Goal: Task Accomplishment & Management: Complete application form

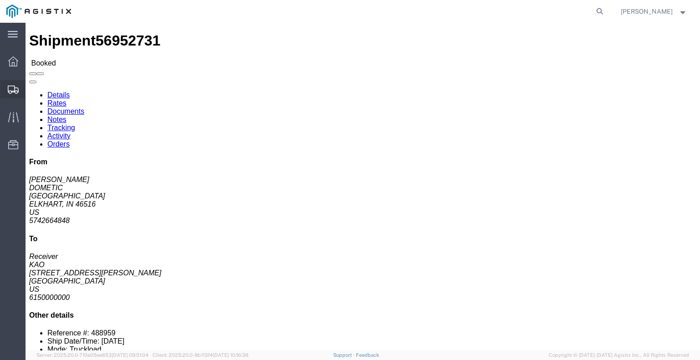
click at [31, 86] on span "Shipments" at bounding box center [28, 89] width 6 height 18
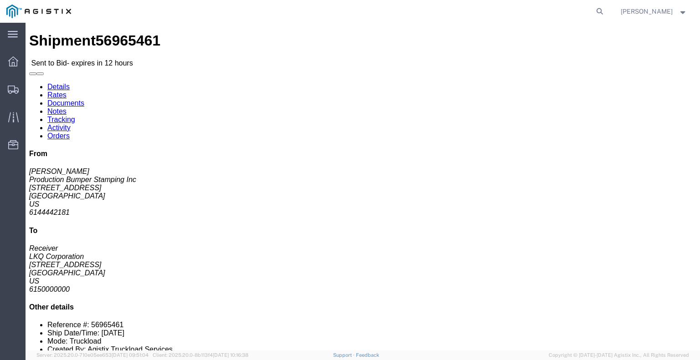
click link "Enter / Modify Bid"
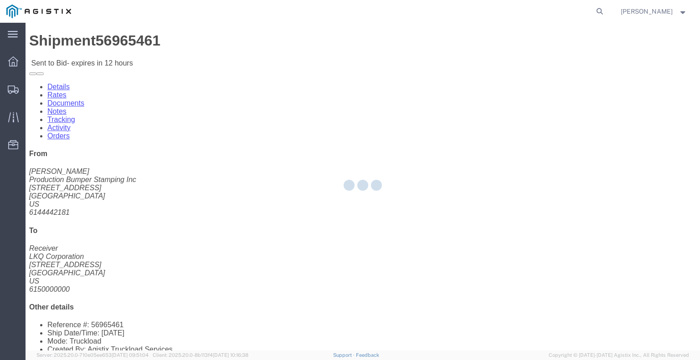
select select "22593"
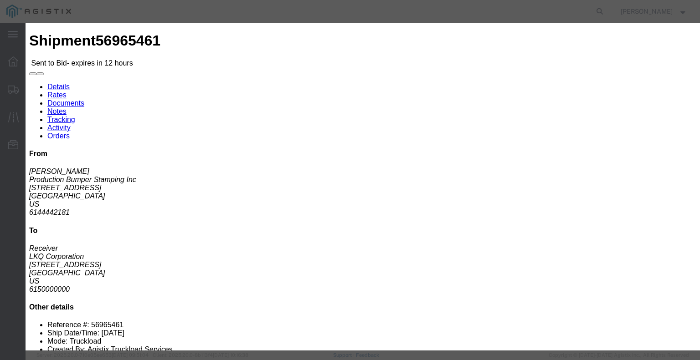
click select "Select Rail TL Standard 3 - 5 Day"
select select "41882"
click select "Select Rail TL Standard 3 - 5 Day"
click input "text"
type input "RLX"
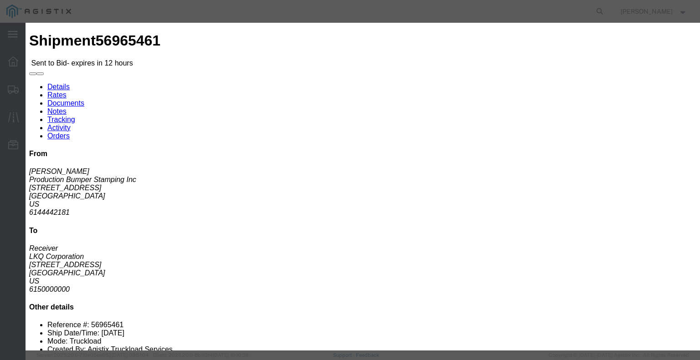
click select "Select Air Less than Truckload Multi-Leg Ocean Freight Rail Small Parcel Truckl…"
select select "TL"
click select "Select Air Less than Truckload Multi-Leg Ocean Freight Rail Small Parcel Truckl…"
click input "number"
type input "2"
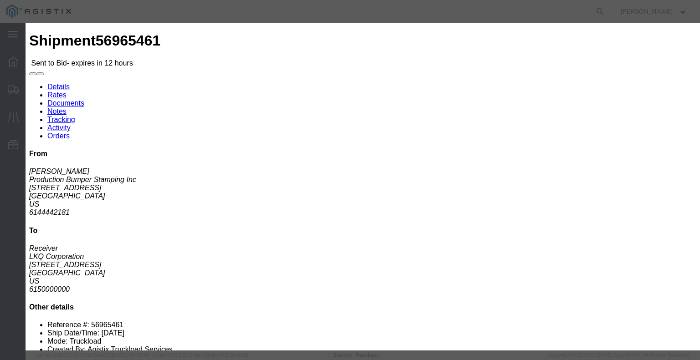
click input "number"
type input "1800"
click button "Submit"
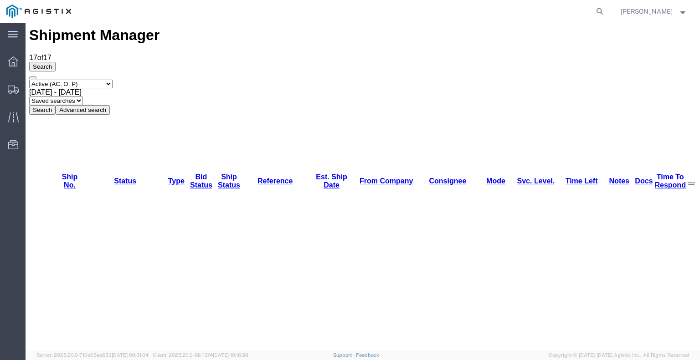
scroll to position [13, 0]
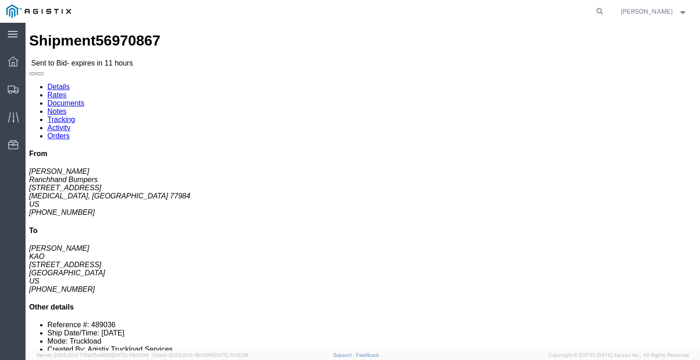
click button "button"
click link "Enter / Modify Bid"
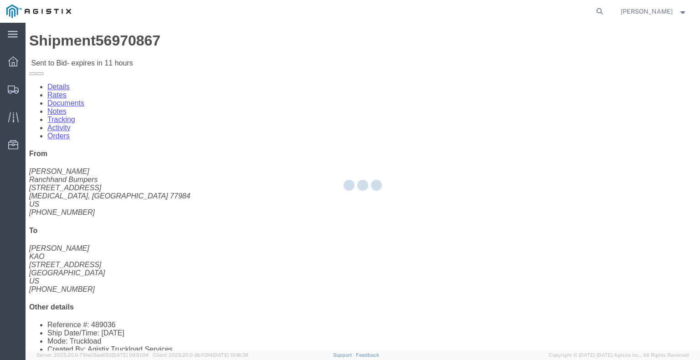
select select "22593"
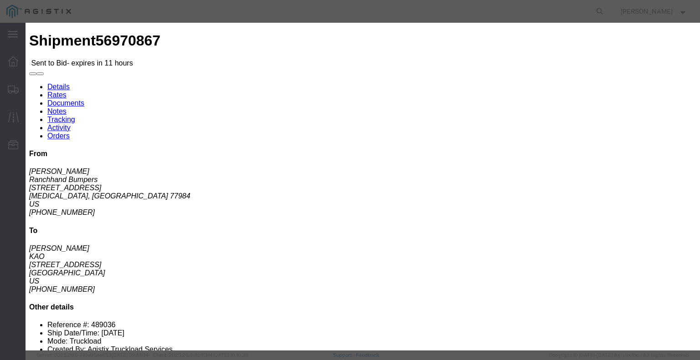
click select "Select Rail TL Standard 3 - 5 Day"
select select "41882"
click select "Select Rail TL Standard 3 - 5 Day"
click input "text"
type input "RLX"
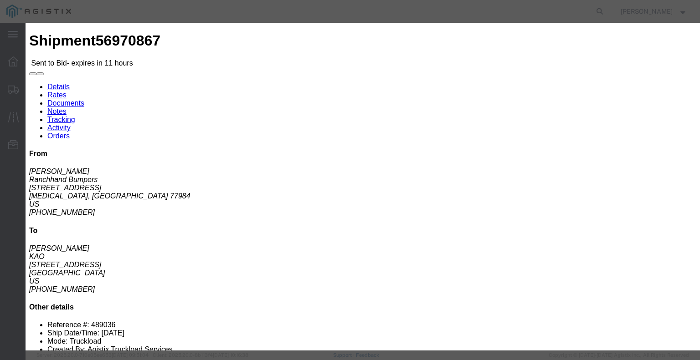
click div "Reference"
click select "Select Air Less than Truckload Multi-Leg Ocean Freight Rail Small Parcel Truckl…"
select select "TL"
click select "Select Air Less than Truckload Multi-Leg Ocean Freight Rail Small Parcel Truckl…"
click input "number"
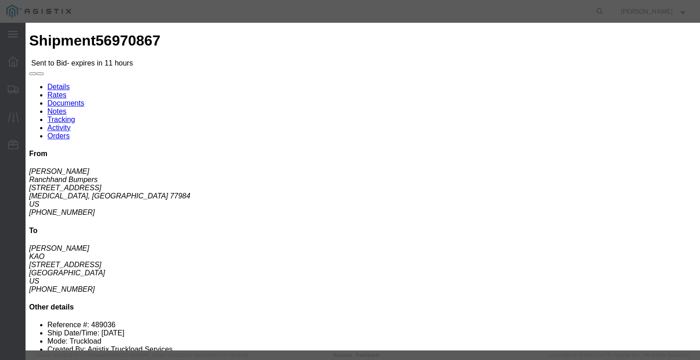
type input "1"
drag, startPoint x: 503, startPoint y: 183, endPoint x: 492, endPoint y: 181, distance: 11.6
click input "number"
type input "760"
click button "Submit"
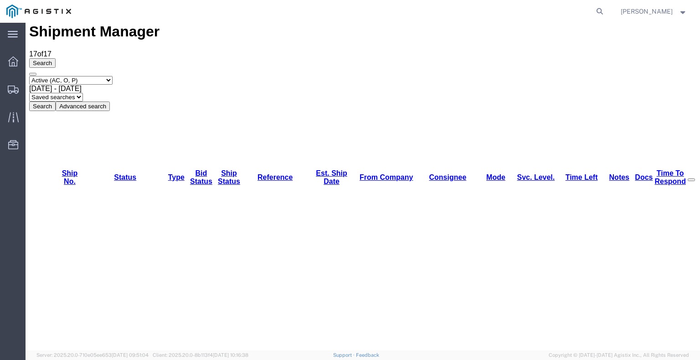
scroll to position [13, 0]
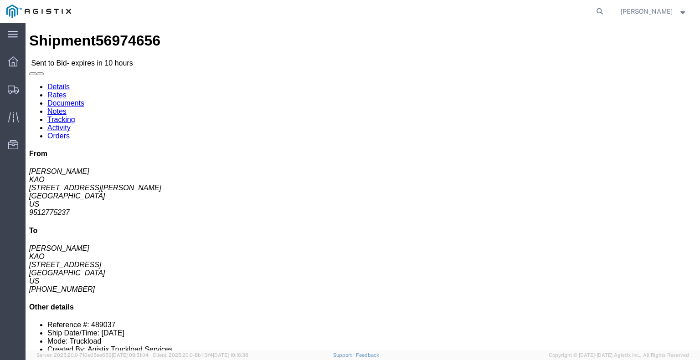
click button "button"
click link "Enter / Modify Bid"
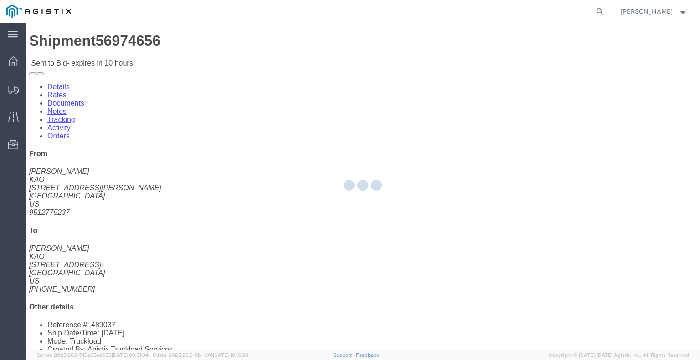
select select "22593"
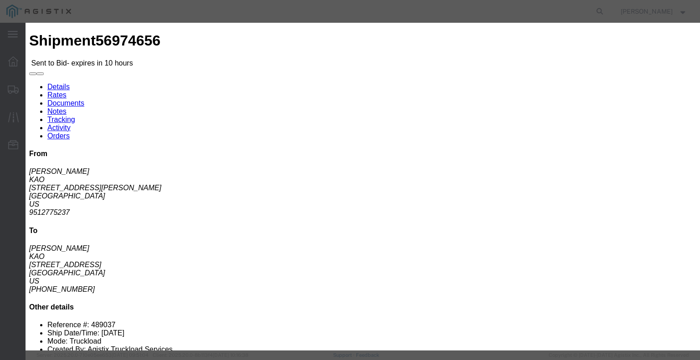
click select "Select Rail TL Standard 3 - 5 Day"
select select "41882"
click select "Select Rail TL Standard 3 - 5 Day"
click input "text"
type input "RLX"
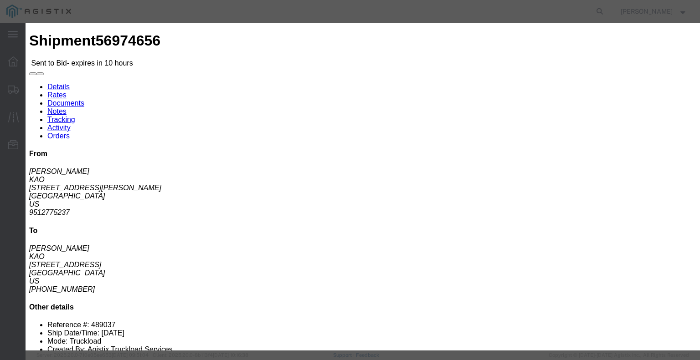
click div "Bid Information Vendor Select Riverstone Logistics LLC Service Level Select Rai…"
click select "Select Air Less than Truckload Multi-Leg Ocean Freight Rail Small Parcel Truckl…"
select select "TL"
click select "Select Air Less than Truckload Multi-Leg Ocean Freight Rail Small Parcel Truckl…"
click input "number"
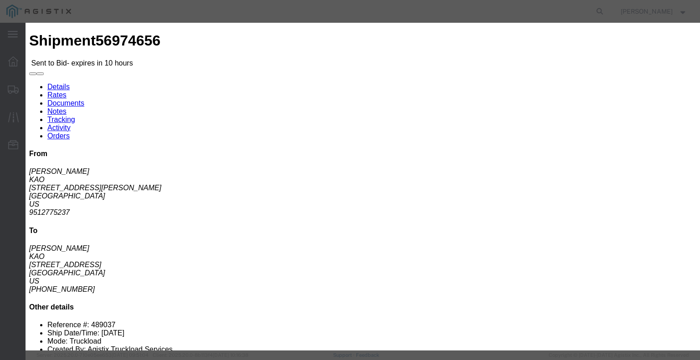
type input "3"
type input "2"
click input "number"
type input "3300"
click button "Submit"
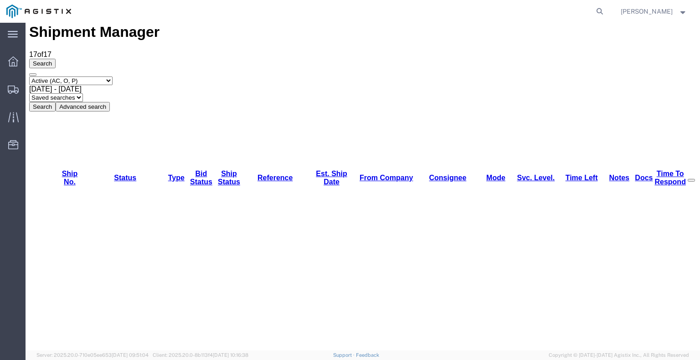
scroll to position [13, 0]
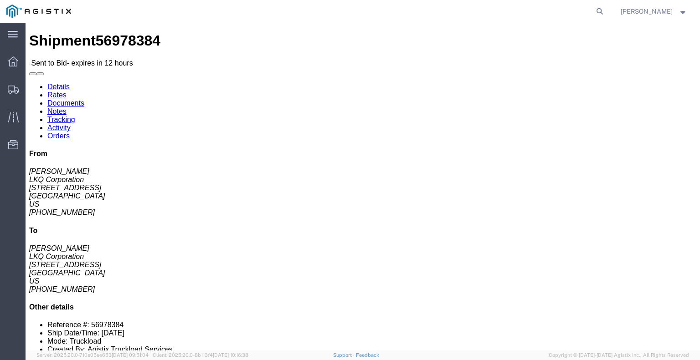
click link "Enter / Modify Bid"
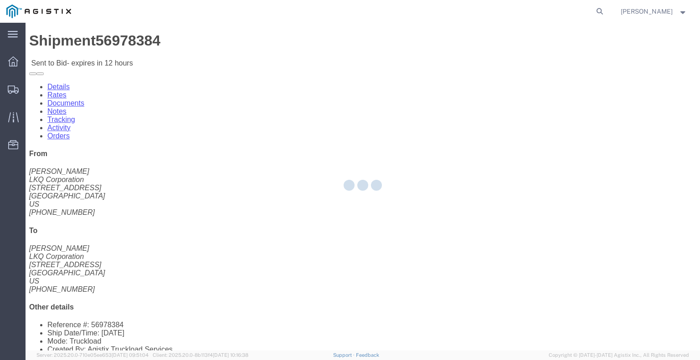
select select "22593"
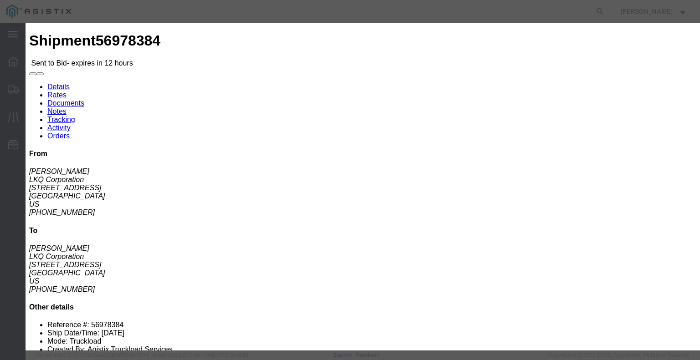
drag, startPoint x: 374, startPoint y: 82, endPoint x: 374, endPoint y: 88, distance: 5.9
click select "Select Rail TL Standard 3 - 5 Day"
select select "41882"
click select "Select Rail TL Standard 3 - 5 Day"
click input "text"
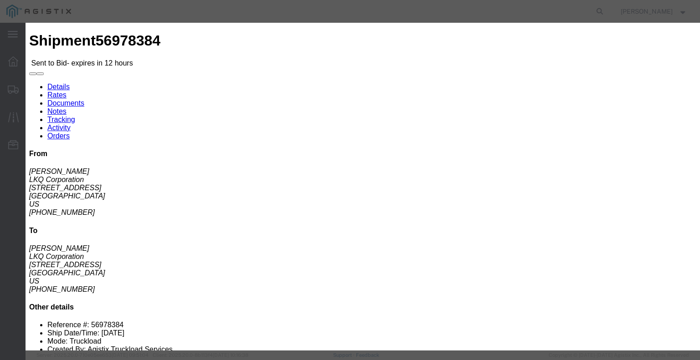
type input "RLX"
click select "Select Air Less than Truckload Multi-Leg Ocean Freight Rail Small Parcel Truckl…"
select select "TL"
click select "Select Air Less than Truckload Multi-Leg Ocean Freight Rail Small Parcel Truckl…"
click input "number"
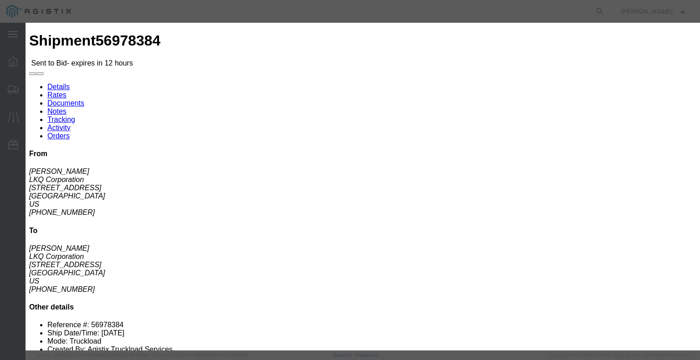
type input "1"
click h3 "Enter Bid"
click icon "button"
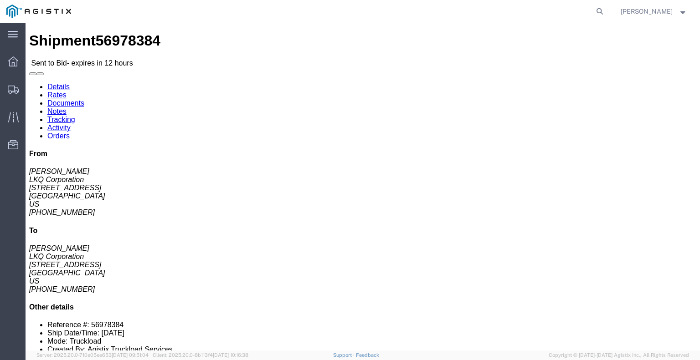
click button "button"
click link "Enter / Modify Bid"
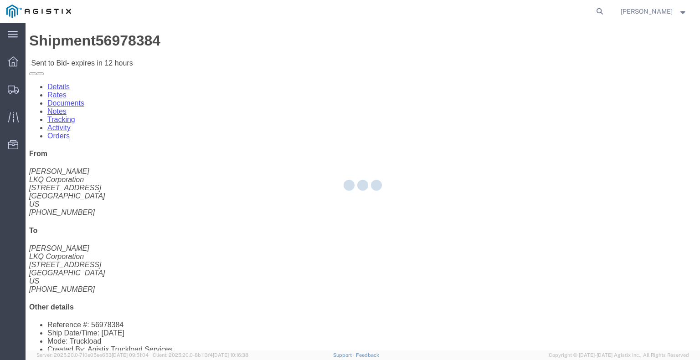
select select "22593"
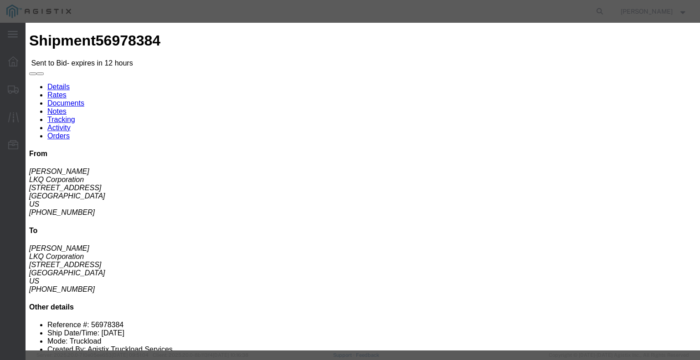
click select "Select Rail TL Standard 3 - 5 Day"
select select "41882"
click select "Select Rail TL Standard 3 - 5 Day"
click input "text"
type input "RLX"
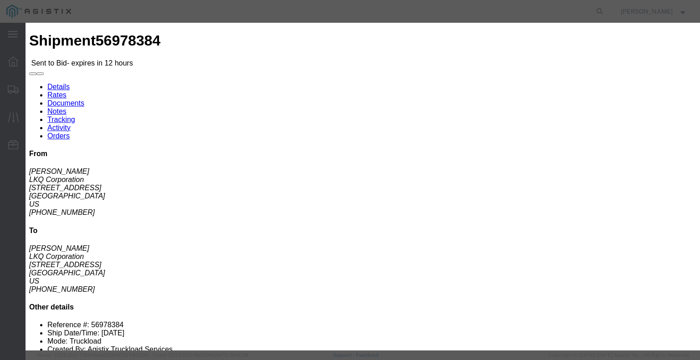
click div "Bid Information Vendor Select Riverstone Logistics LLC Service Level Select Rai…"
click select "Select Air Less than Truckload Multi-Leg Ocean Freight Rail Small Parcel Truckl…"
drag, startPoint x: 273, startPoint y: 184, endPoint x: 273, endPoint y: 189, distance: 5.5
click select "Select Air Less than Truckload Multi-Leg Ocean Freight Rail Small Parcel Truckl…"
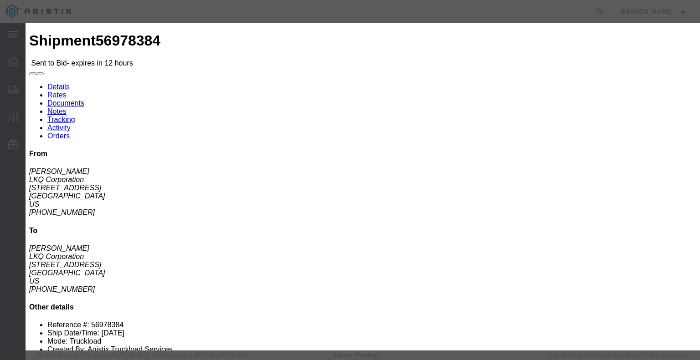
select select "TL"
click select "Select Air Less than Truckload Multi-Leg Ocean Freight Rail Small Parcel Truckl…"
click input "number"
type input "5"
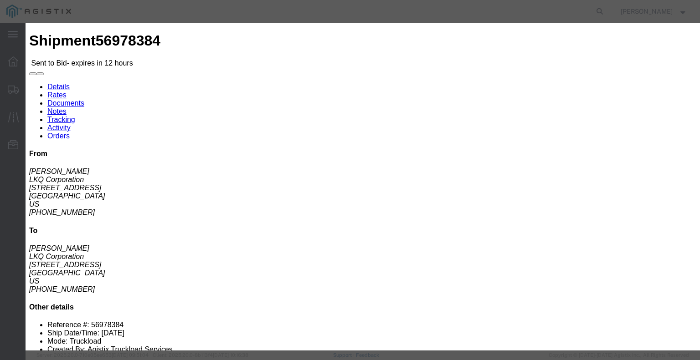
scroll to position [108, 0]
type input "615"
click div "Mode Select Air Less than Truckload Multi-Leg Ocean Freight Rail Small Parcel T…"
click input "number"
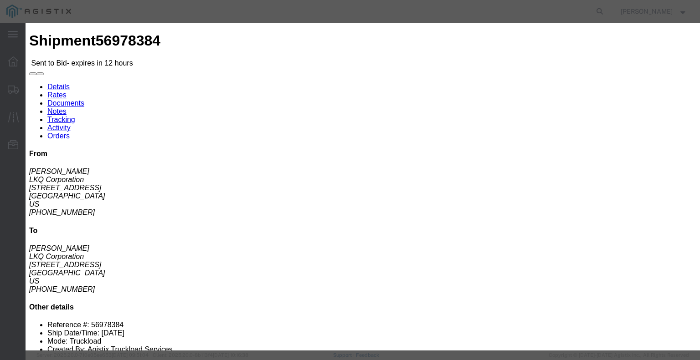
type input "6"
type input "1"
click button "Submit"
